Goal: Task Accomplishment & Management: Use online tool/utility

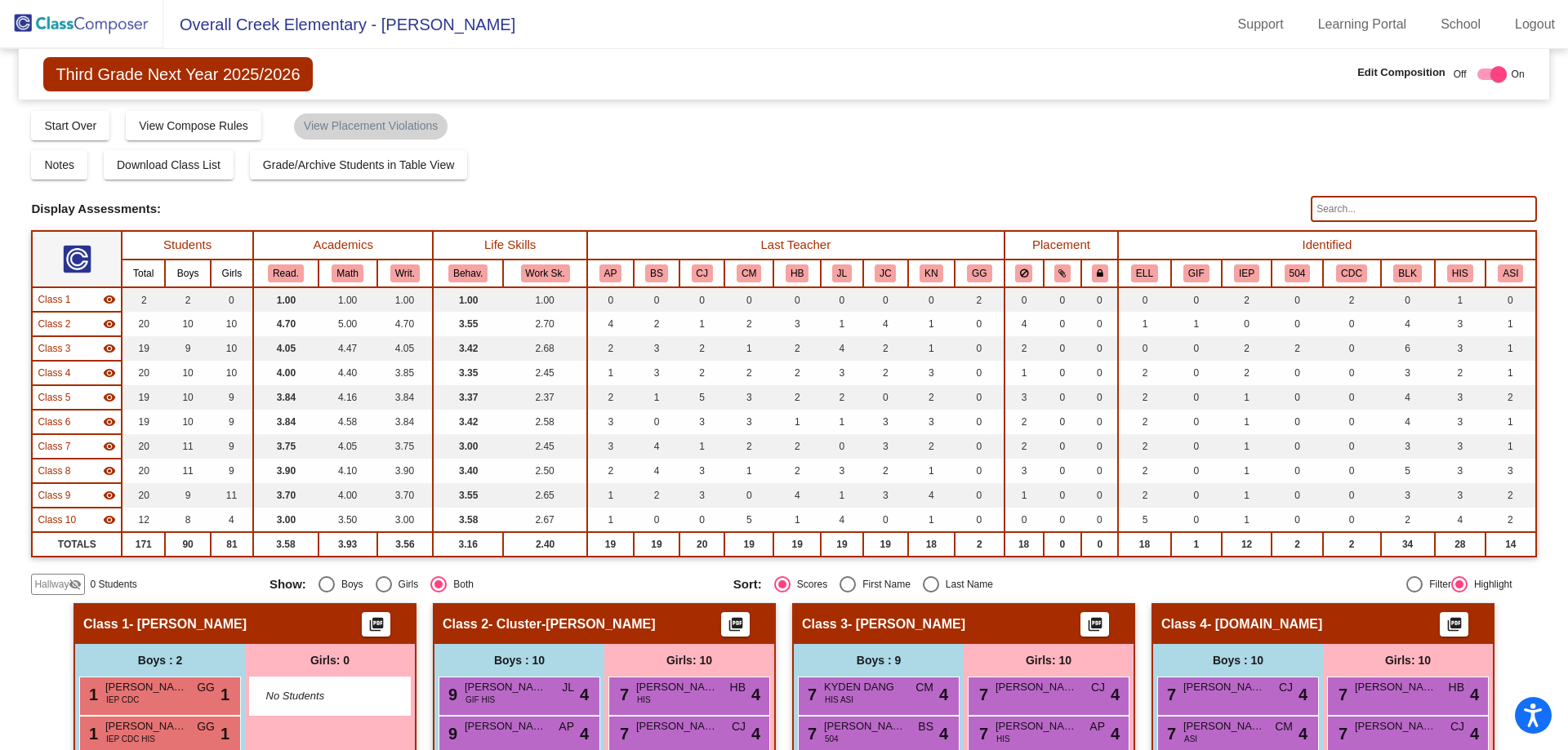
click at [29, 16] on img at bounding box center [81, 24] width 164 height 48
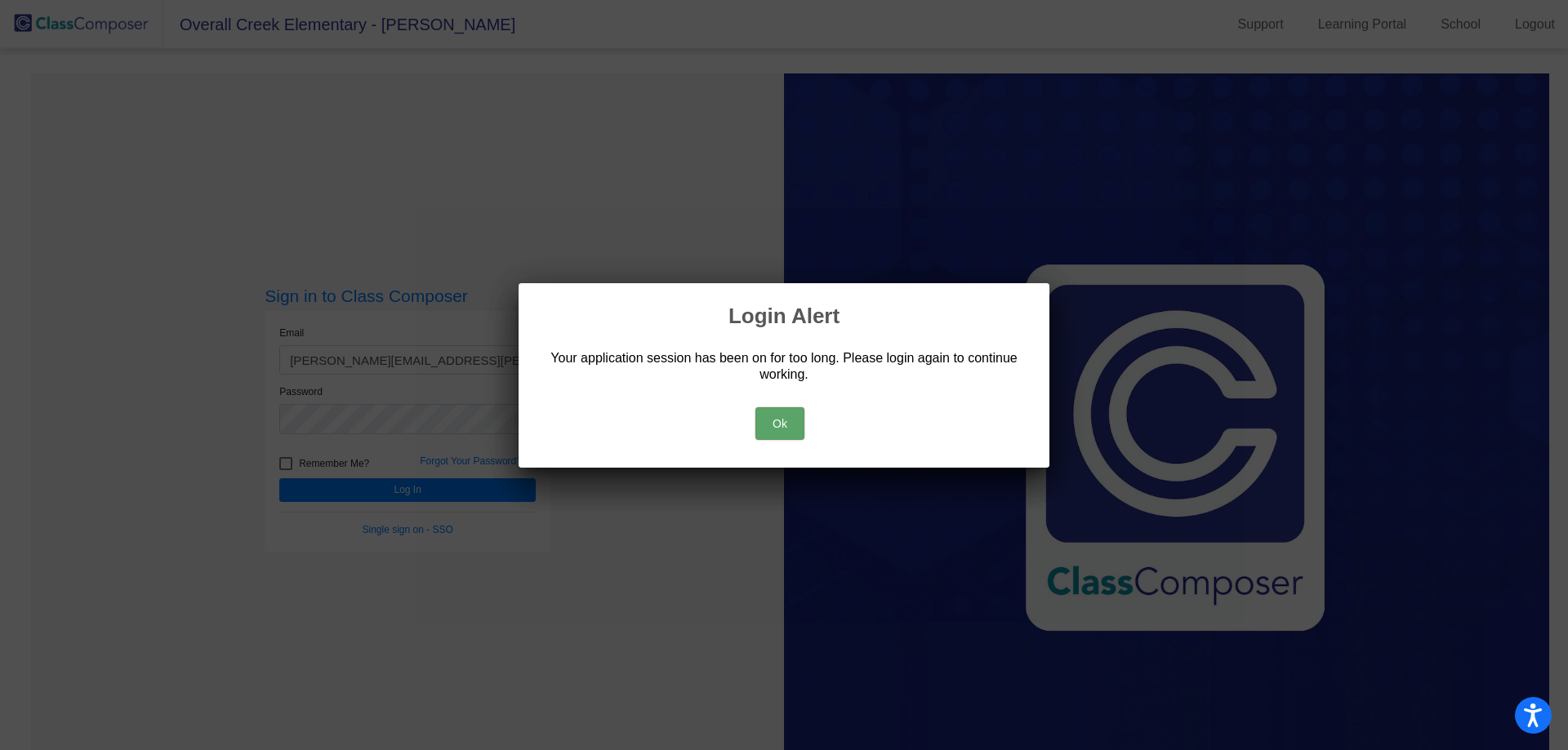
click at [777, 420] on button "Ok" at bounding box center [780, 424] width 49 height 33
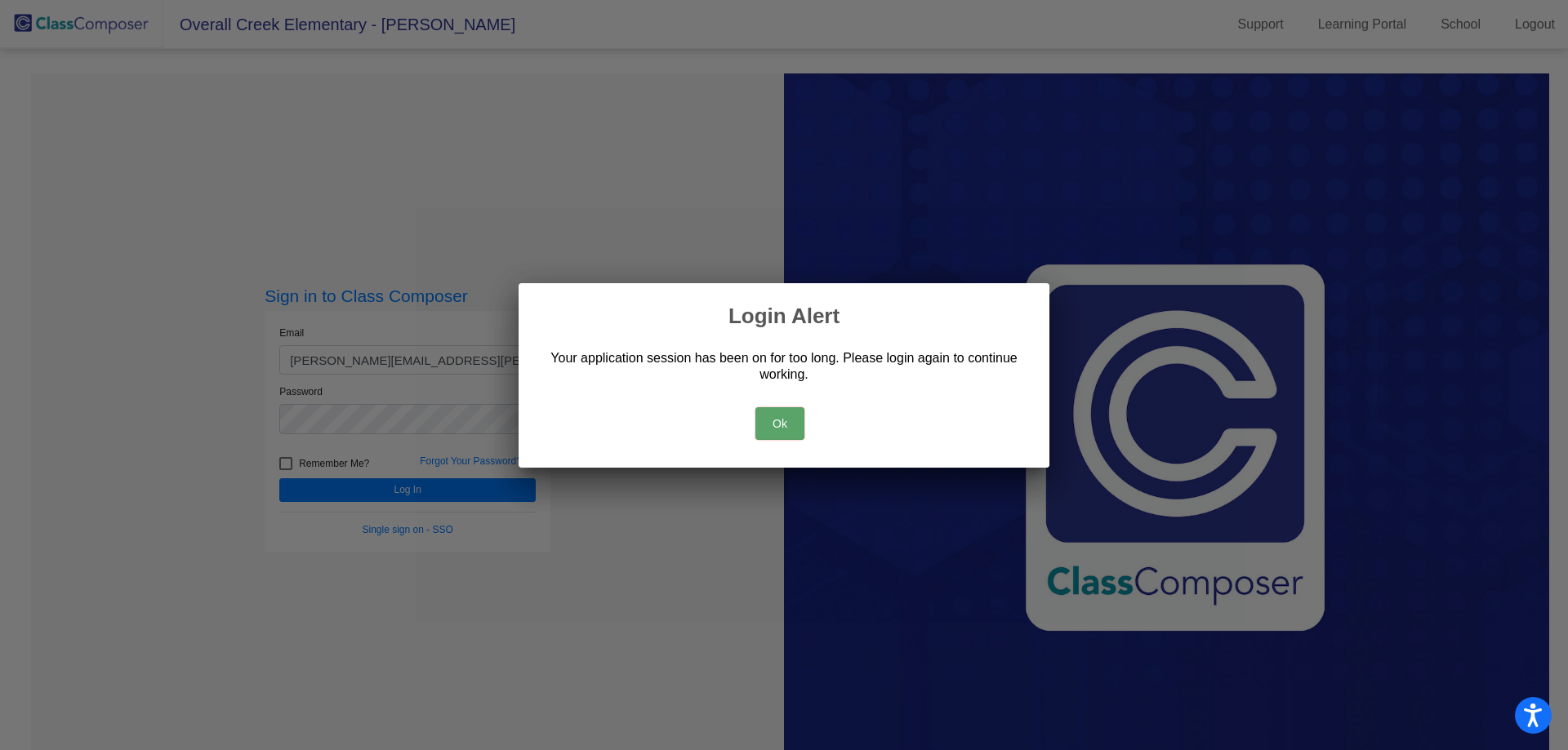
click at [777, 420] on button "Ok" at bounding box center [780, 424] width 49 height 33
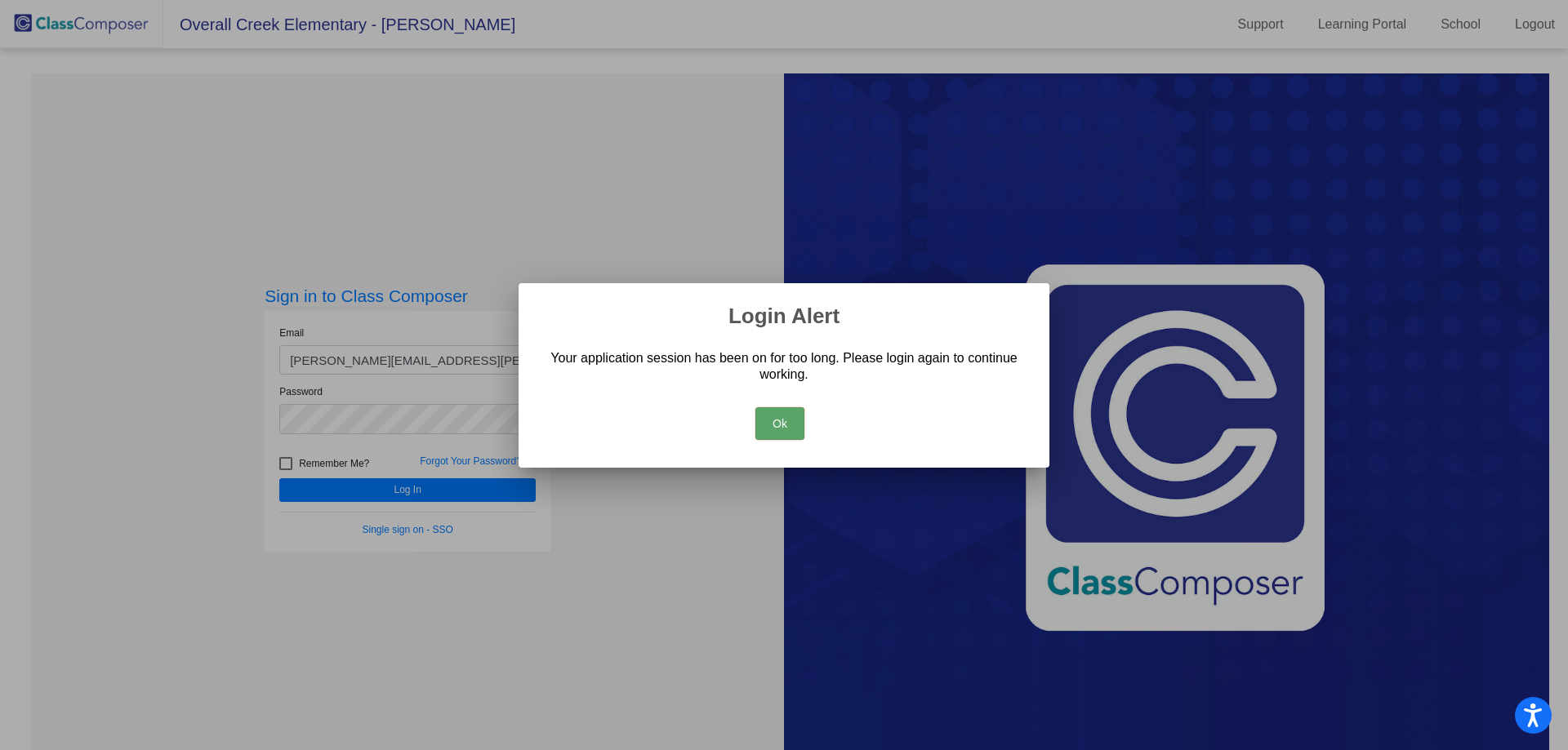
click at [777, 420] on button "Ok" at bounding box center [780, 424] width 49 height 33
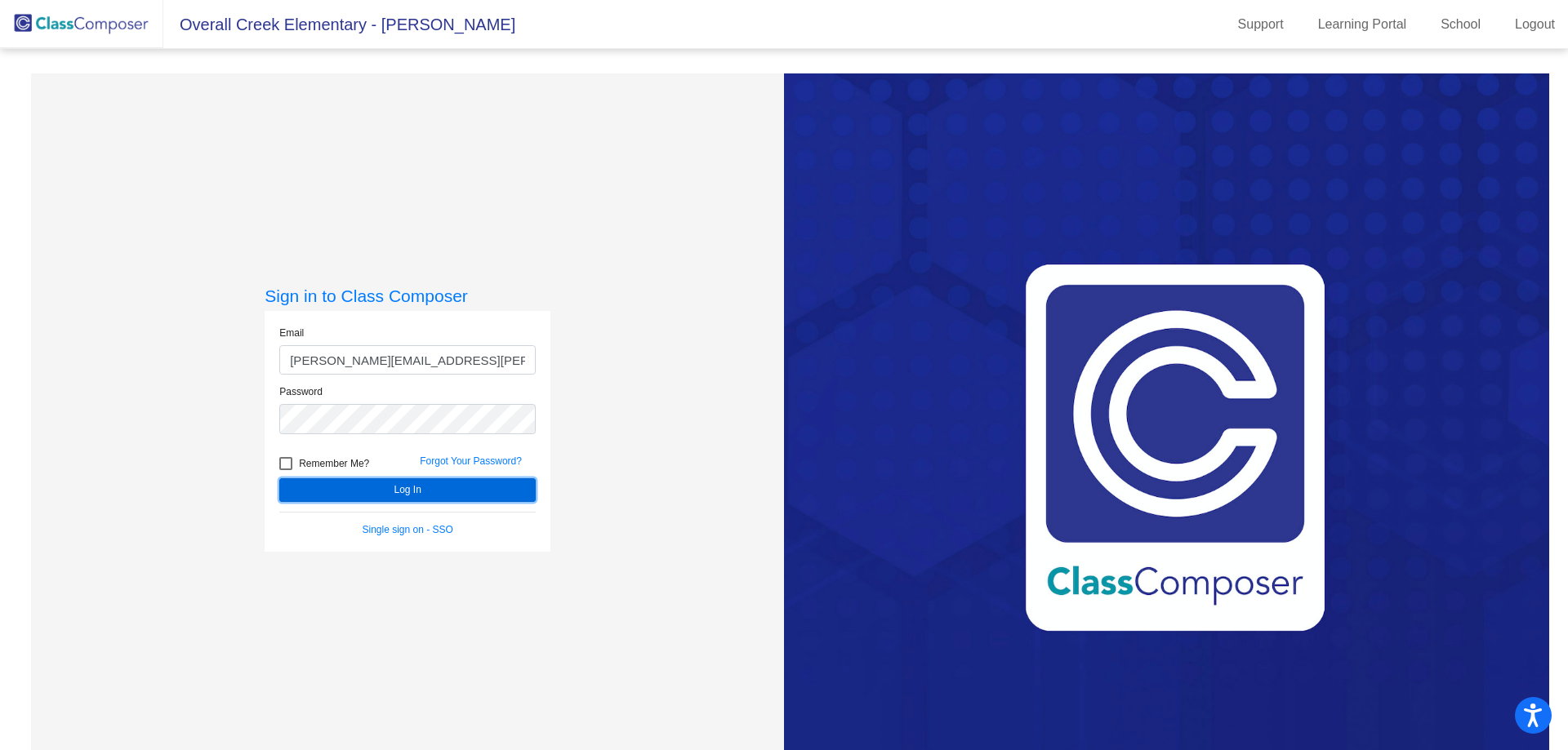
click at [364, 484] on button "Log In" at bounding box center [408, 490] width 256 height 23
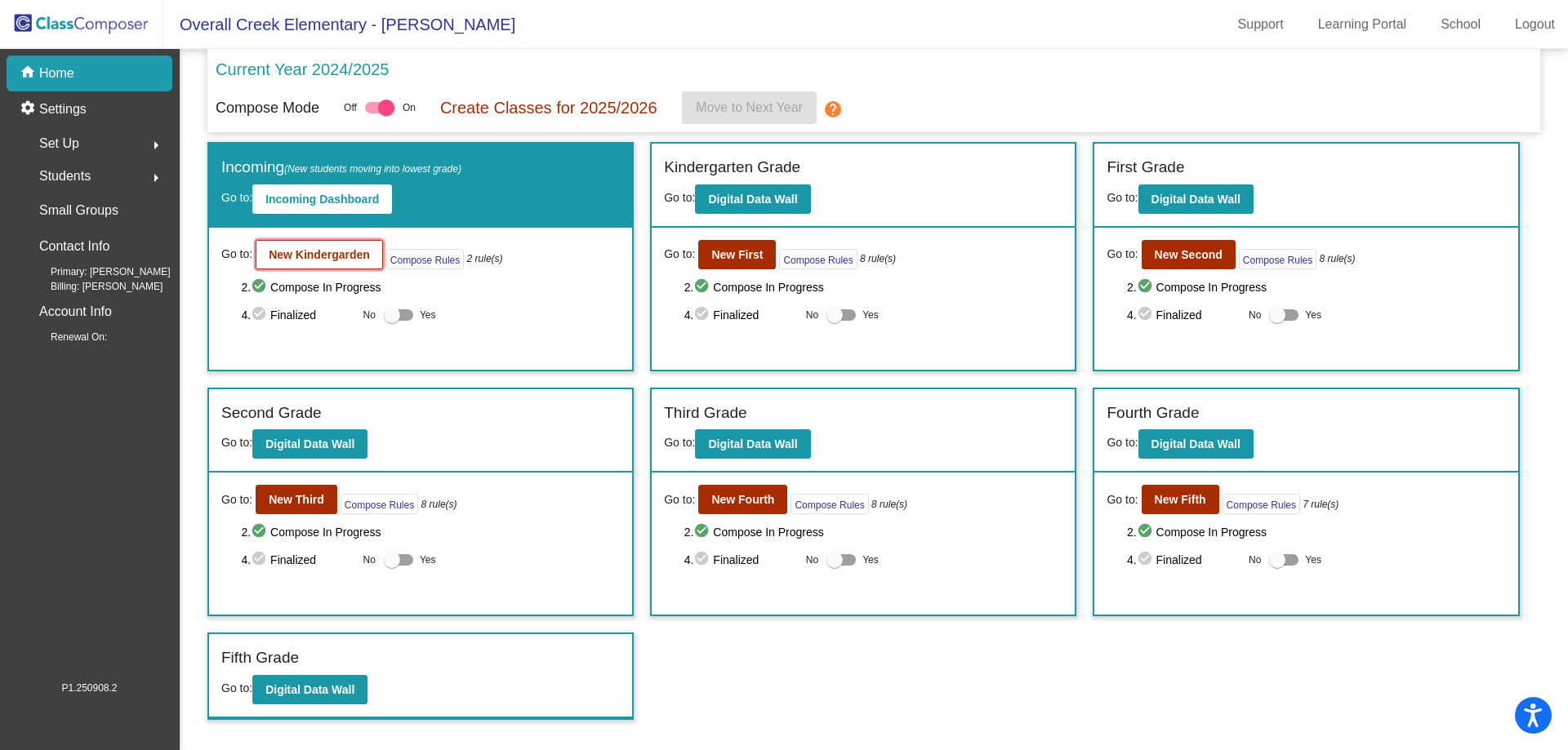
click at [298, 255] on b "New Kindergarden" at bounding box center [318, 254] width 101 height 13
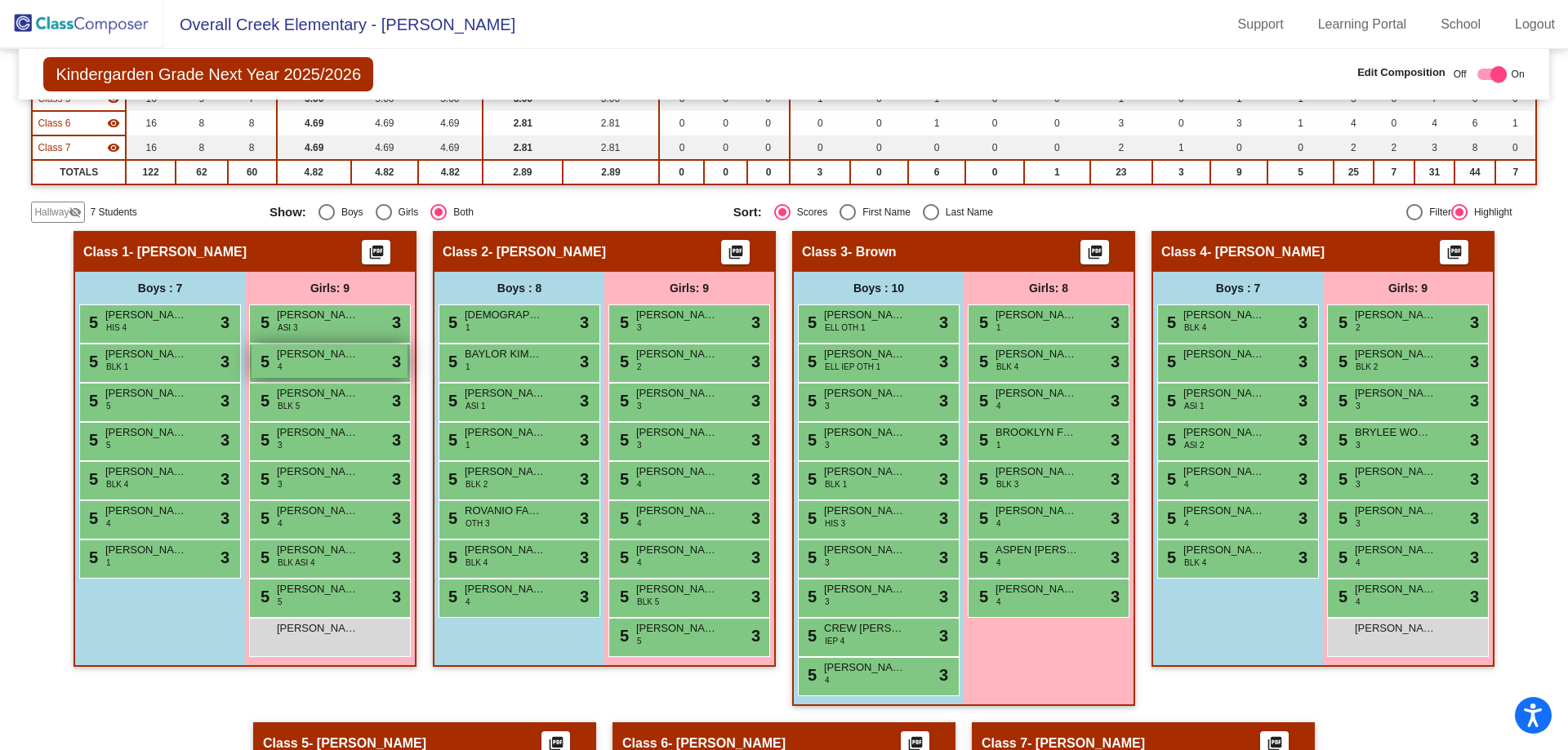
scroll to position [297, 0]
